Goal: Navigation & Orientation: Go to known website

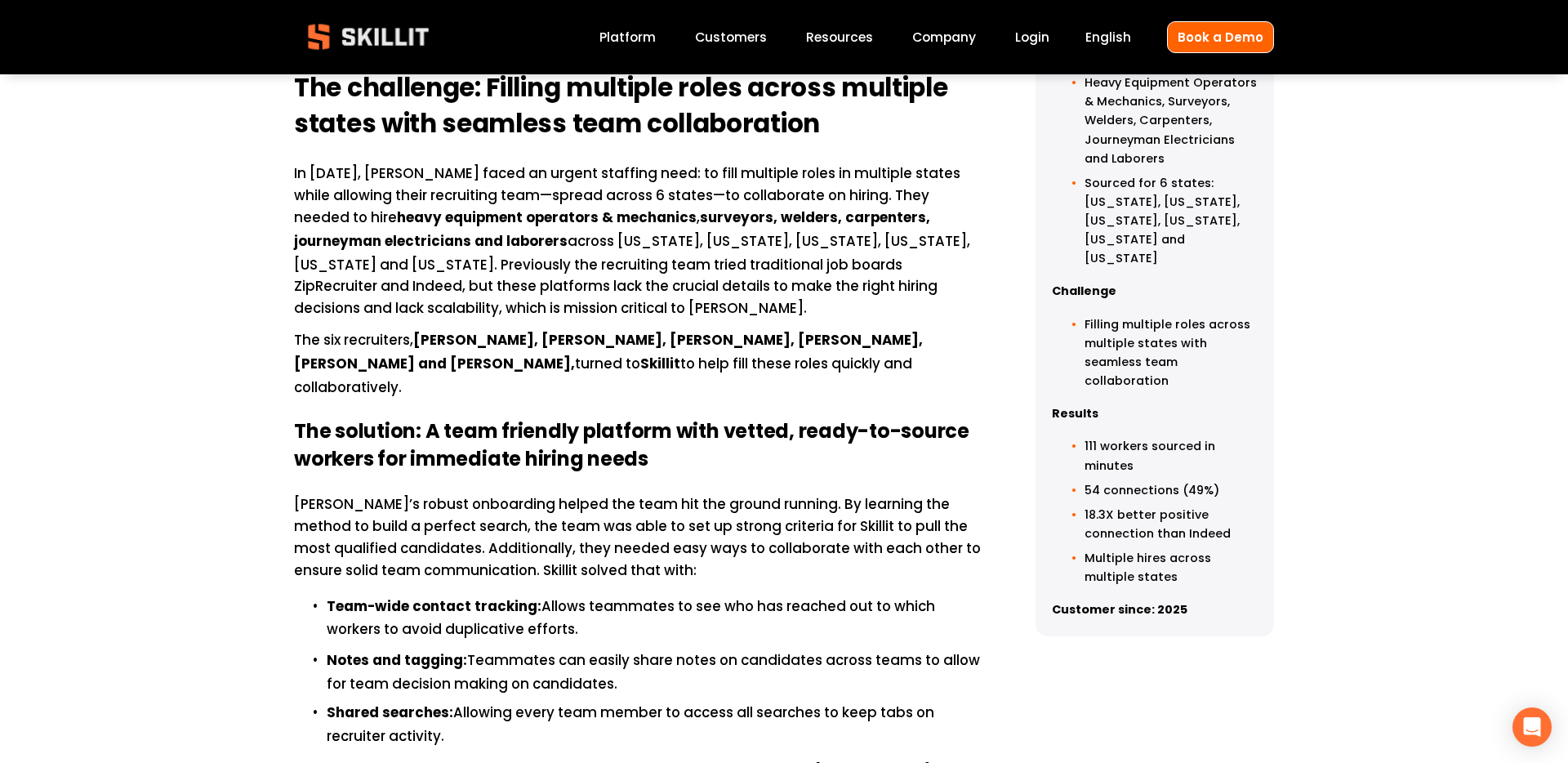
click at [1074, 31] on div "English Español English Book a Demo" at bounding box center [1161, 36] width 225 height 32
click at [1049, 33] on link "Login" at bounding box center [1032, 36] width 34 height 22
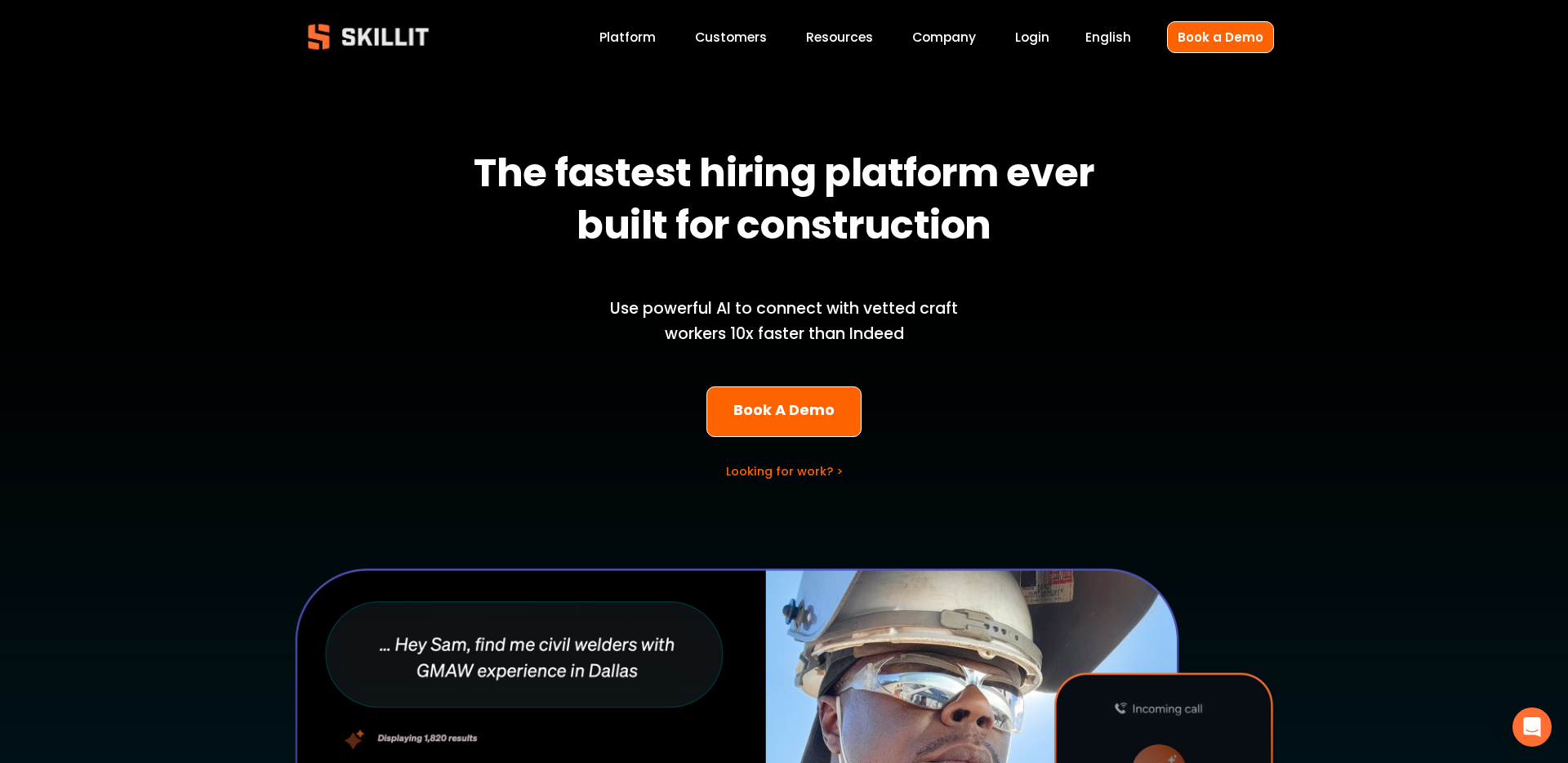
click at [1392, 447] on div "The fastest hiring platform ever built for construction Use powerful AI to conn…" at bounding box center [784, 593] width 1568 height 1013
